Goal: Task Accomplishment & Management: Use online tool/utility

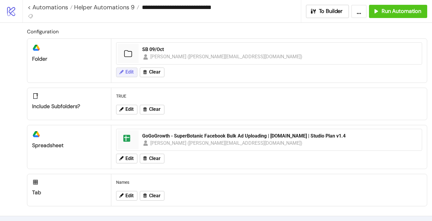
click at [130, 71] on span "Edit" at bounding box center [129, 71] width 8 height 5
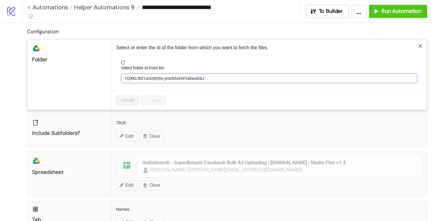
click at [150, 79] on span "1QXKLNS1snG0Q9s-ymch6oHIFtxkwo04J" at bounding box center [269, 78] width 289 height 9
click at [150, 79] on span "SB 09/Oct" at bounding box center [269, 78] width 289 height 9
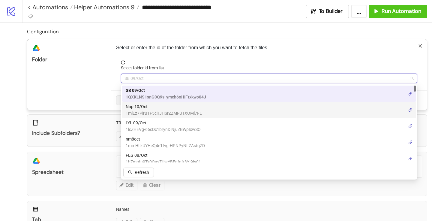
click at [142, 105] on span "Nap 10/Oct" at bounding box center [164, 106] width 76 height 7
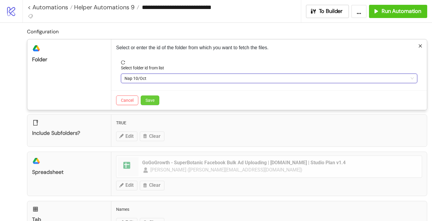
click at [156, 97] on button "Save" at bounding box center [150, 100] width 19 height 10
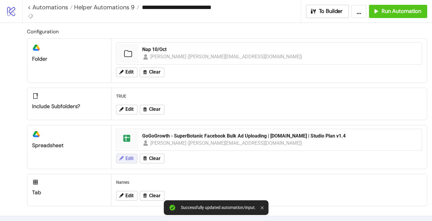
click at [128, 161] on span "Edit" at bounding box center [129, 158] width 8 height 5
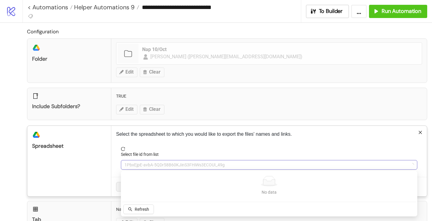
click at [134, 161] on span "1PbxEjpE-avbA-5QDr58B60KJinS3FHiWs3ECOUI_49g" at bounding box center [269, 164] width 289 height 9
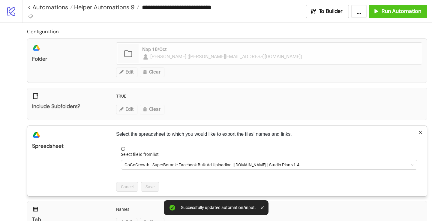
click at [134, 161] on span "GoGoGrowth - SuperBotanic Facebook Bulk Ad Uploading | [DOMAIN_NAME] | Studio P…" at bounding box center [269, 164] width 289 height 9
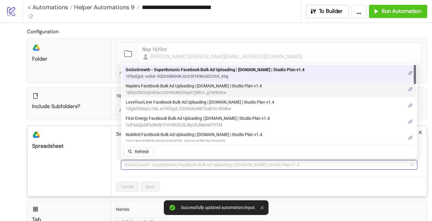
click at [178, 90] on span "1jRiQof0OtqGdUwCz0HS346DIApyl7jWlOv_g7e083hw" at bounding box center [194, 92] width 136 height 7
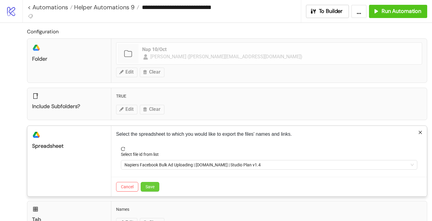
click at [149, 186] on span "Save" at bounding box center [150, 186] width 9 height 5
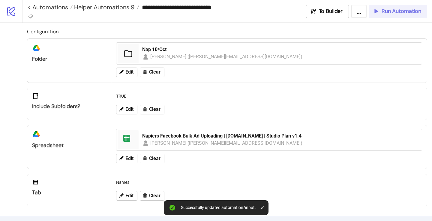
click at [388, 14] on span "Run Automation" at bounding box center [402, 11] width 40 height 7
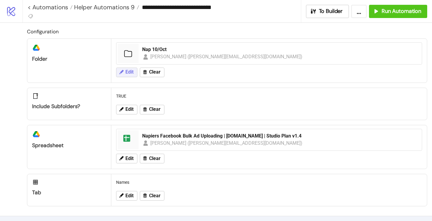
click at [134, 68] on button "Edit" at bounding box center [126, 73] width 21 height 10
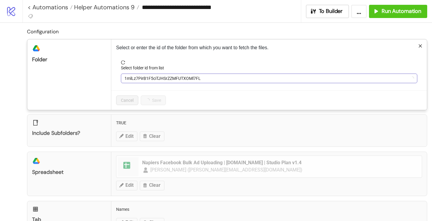
click at [140, 79] on span "1mlLz7PirB1F5ciTJHSrZZMFUTXOMl7FL" at bounding box center [269, 78] width 289 height 9
click at [140, 79] on span "Nap 10/Oct" at bounding box center [269, 78] width 289 height 9
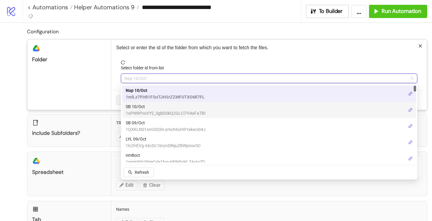
click at [143, 105] on span "SB 10/Oct" at bounding box center [166, 106] width 80 height 7
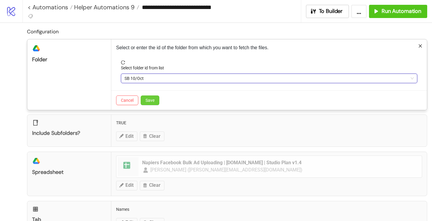
click at [156, 100] on button "Save" at bounding box center [150, 100] width 19 height 10
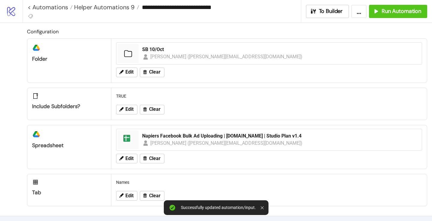
click at [125, 165] on div "Edit Clear" at bounding box center [269, 159] width 311 height 16
click at [123, 163] on button "Edit" at bounding box center [126, 159] width 21 height 10
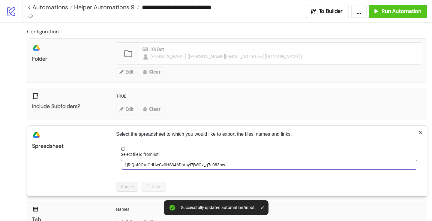
click at [146, 164] on span "1jRiQof0OtqGdUwCz0HS346DIApyl7jWlOv_g7e083hw" at bounding box center [269, 164] width 289 height 9
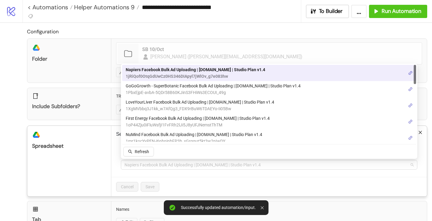
click at [146, 164] on span "Napiers Facebook Bulk Ad Uploading | [DOMAIN_NAME] | Studio Plan v1.4" at bounding box center [269, 164] width 289 height 9
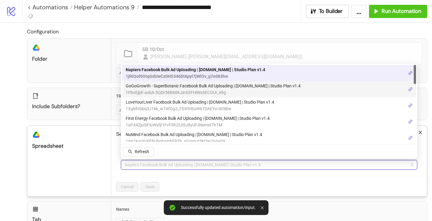
click at [154, 89] on span "1PbxEjpE-avbA-5QDr58B60KJinS3FHiWs3ECOUI_49g" at bounding box center [213, 92] width 175 height 7
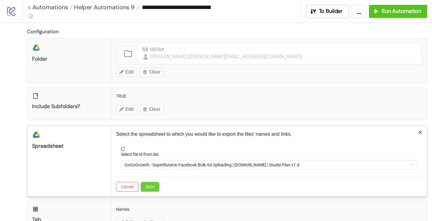
click at [154, 186] on span "Save" at bounding box center [150, 186] width 9 height 5
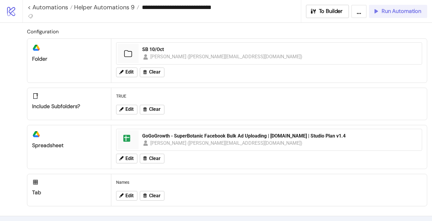
click at [406, 16] on button "Run Automation" at bounding box center [398, 11] width 58 height 13
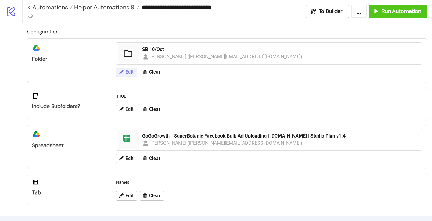
click at [129, 70] on span "Edit" at bounding box center [129, 71] width 8 height 5
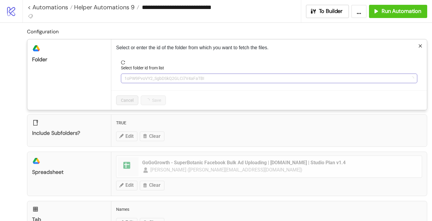
click at [137, 80] on span "1oPW9PvoVY2_SgbDSkQ2GLCi7V4aFaTBI" at bounding box center [269, 78] width 289 height 9
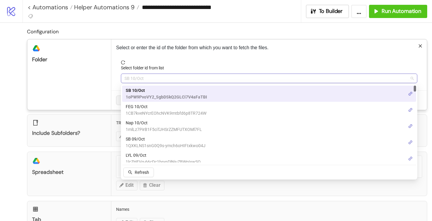
click at [138, 80] on span "SB 10/Oct" at bounding box center [269, 78] width 289 height 9
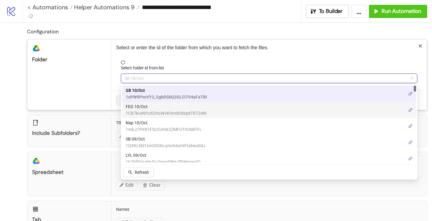
click at [139, 108] on span "FEG 10/Oct" at bounding box center [166, 106] width 81 height 7
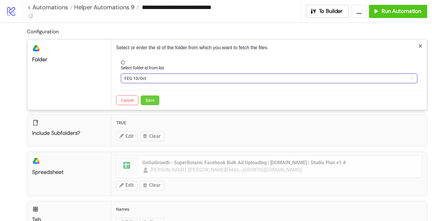
click at [153, 101] on span "Save" at bounding box center [150, 100] width 9 height 5
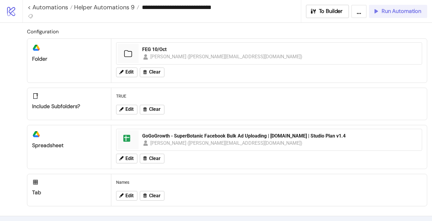
click at [379, 9] on icon "button" at bounding box center [376, 11] width 7 height 7
click at [126, 158] on span "Edit" at bounding box center [129, 158] width 8 height 5
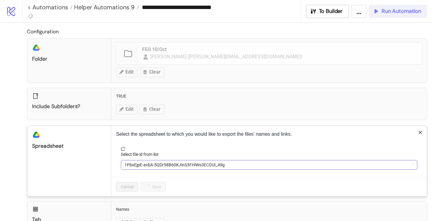
click at [138, 163] on span "1PbxEjpE-avbA-5QDr58B60KJinS3FHiWs3ECOUI_49g" at bounding box center [269, 164] width 289 height 9
click at [138, 163] on span "GoGoGrowth - SuperBotanic Facebook Bulk Ad Uploading | [DOMAIN_NAME] | Studio P…" at bounding box center [269, 164] width 289 height 9
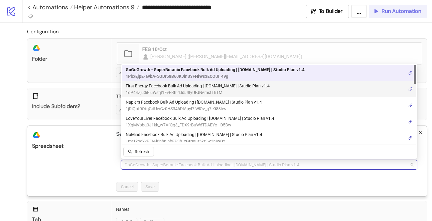
click at [161, 89] on span "1oP44Zju0iFluWsfjI1FvFRh2lJi5J8yUFJNemstThTM" at bounding box center [198, 92] width 144 height 7
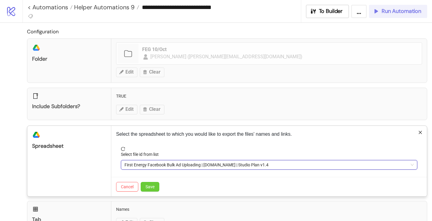
click at [153, 189] on span "Save" at bounding box center [150, 186] width 9 height 5
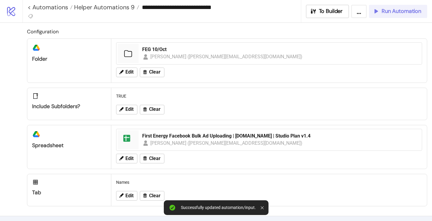
click at [394, 8] on span "Run Automation" at bounding box center [402, 11] width 40 height 7
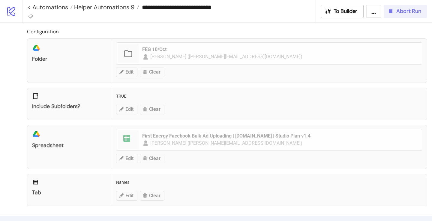
click at [400, 12] on span "Abort Run" at bounding box center [409, 11] width 25 height 7
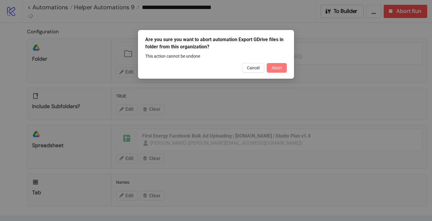
click at [273, 68] on span "Abort" at bounding box center [277, 67] width 11 height 5
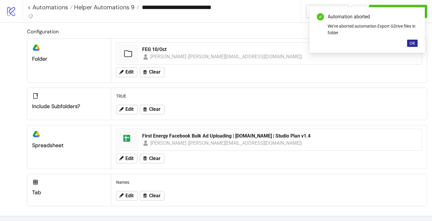
click at [414, 46] on button "OK" at bounding box center [412, 43] width 11 height 7
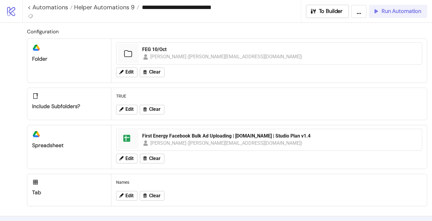
click at [409, 14] on span "Run Automation" at bounding box center [402, 11] width 40 height 7
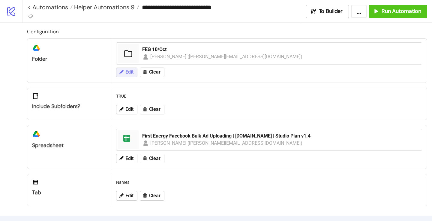
click at [119, 74] on icon at bounding box center [121, 71] width 5 height 5
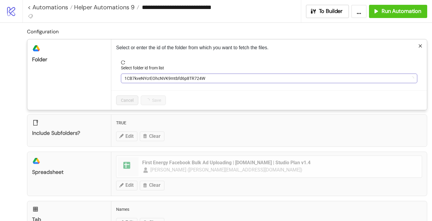
click at [150, 77] on span "1CB7kveNYcrEOhcNVK9mtbfd6p8TR724W" at bounding box center [269, 78] width 289 height 9
click at [150, 78] on span "FEG 10/Oct" at bounding box center [269, 78] width 289 height 9
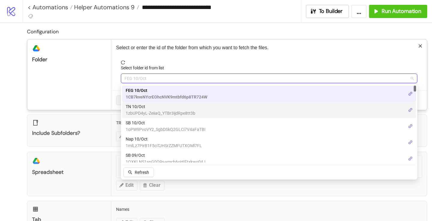
click at [136, 109] on span "TN 10/Oct" at bounding box center [161, 106] width 70 height 7
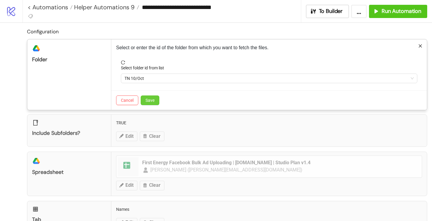
click at [152, 97] on button "Save" at bounding box center [150, 100] width 19 height 10
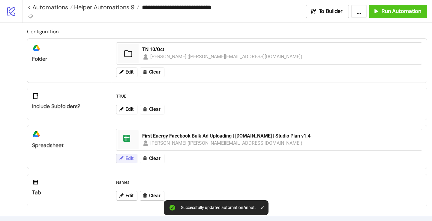
click at [134, 156] on button "Edit" at bounding box center [126, 159] width 21 height 10
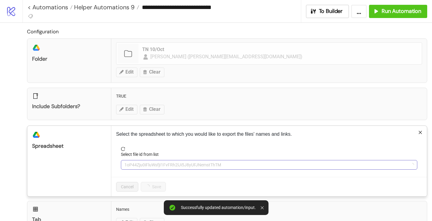
click at [148, 164] on span "1oP44Zju0iFluWsfjI1FvFRh2lJi5J8yUFJNemstThTM" at bounding box center [269, 164] width 289 height 9
click at [148, 164] on span "First Energy Facebook Bulk Ad Uploading | [DOMAIN_NAME] | Studio Plan v1.4" at bounding box center [269, 164] width 289 height 9
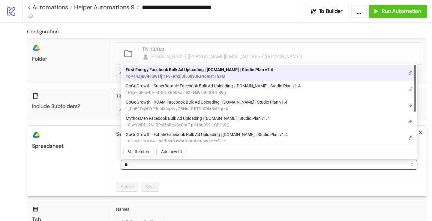
type input "***"
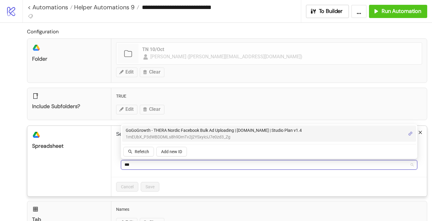
click at [157, 133] on span "GoGoGrowth - THERA Nordic Facebook Bulk Ad Uploading | Kitchn.io | Studio Plan …" at bounding box center [214, 130] width 176 height 7
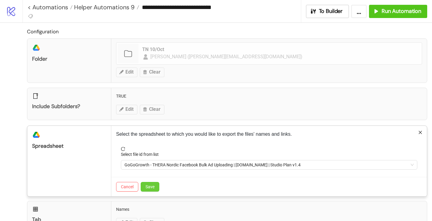
click at [153, 182] on button "Save" at bounding box center [150, 187] width 19 height 10
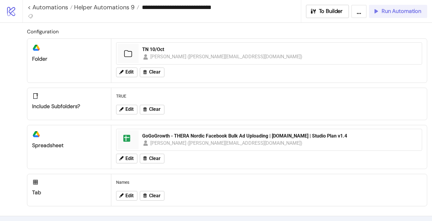
click at [406, 10] on span "Run Automation" at bounding box center [402, 11] width 40 height 7
